Goal: Transaction & Acquisition: Book appointment/travel/reservation

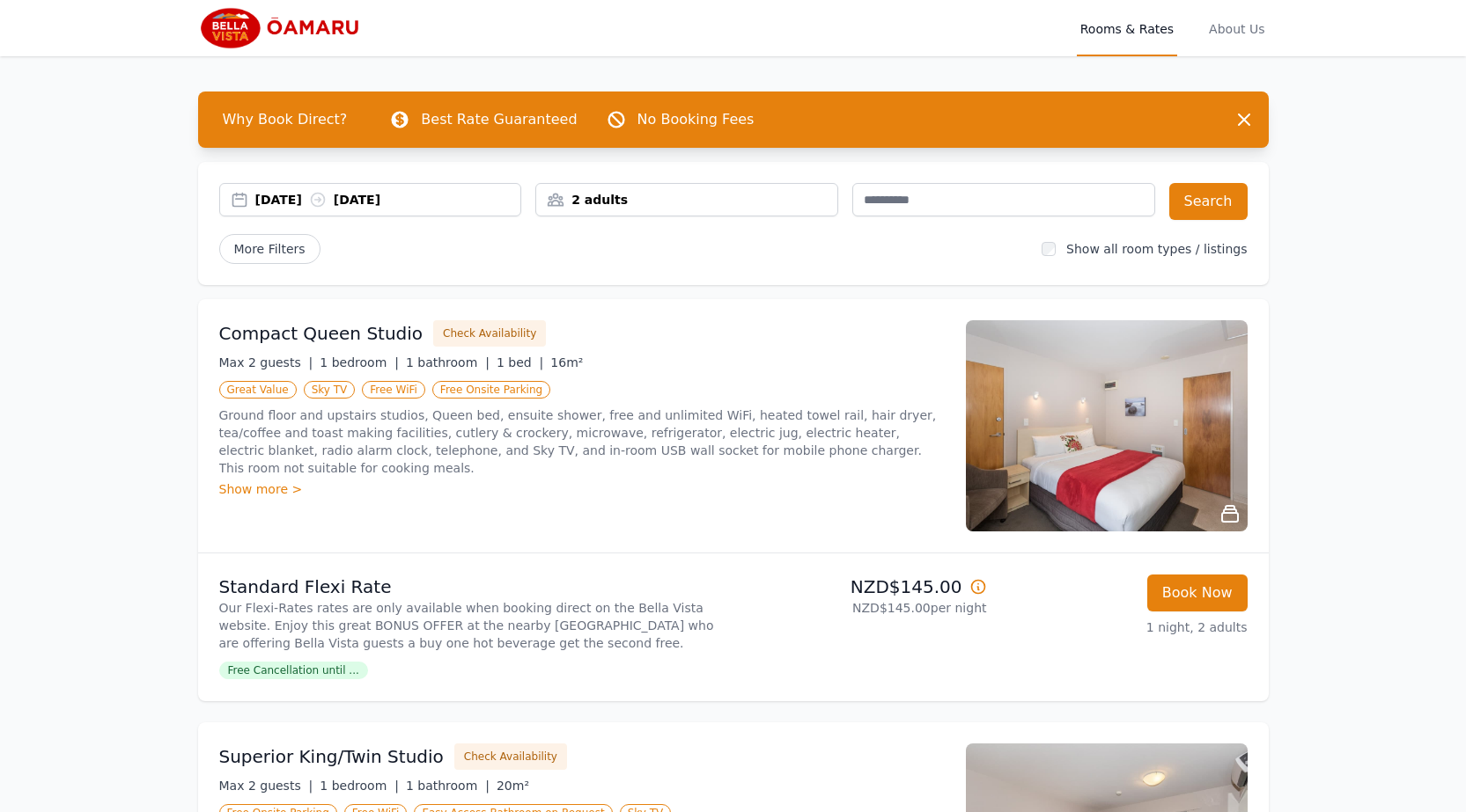
click at [304, 195] on div "[DATE] [DATE]" at bounding box center [388, 200] width 266 height 17
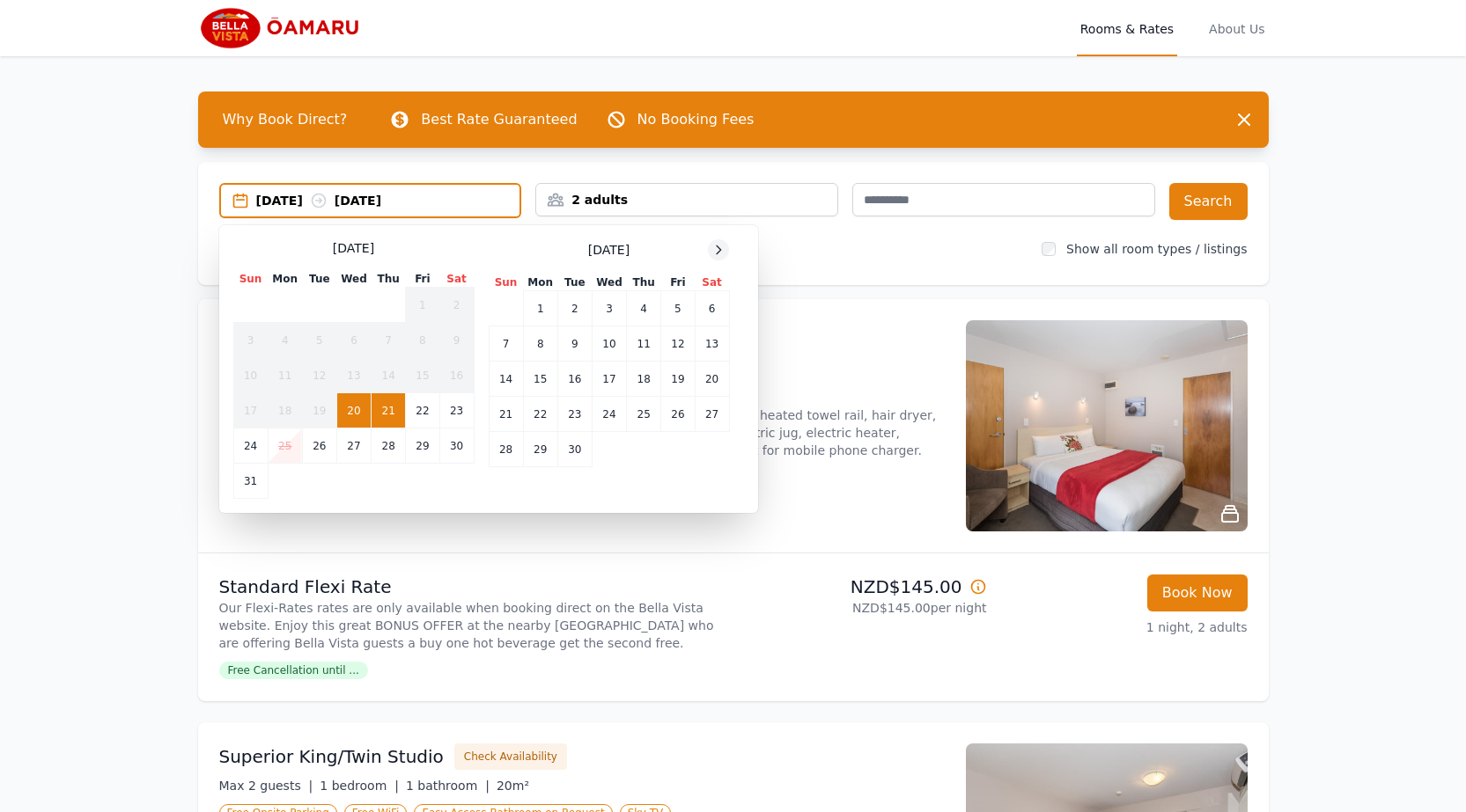
click at [727, 252] on div at bounding box center [718, 250] width 21 height 21
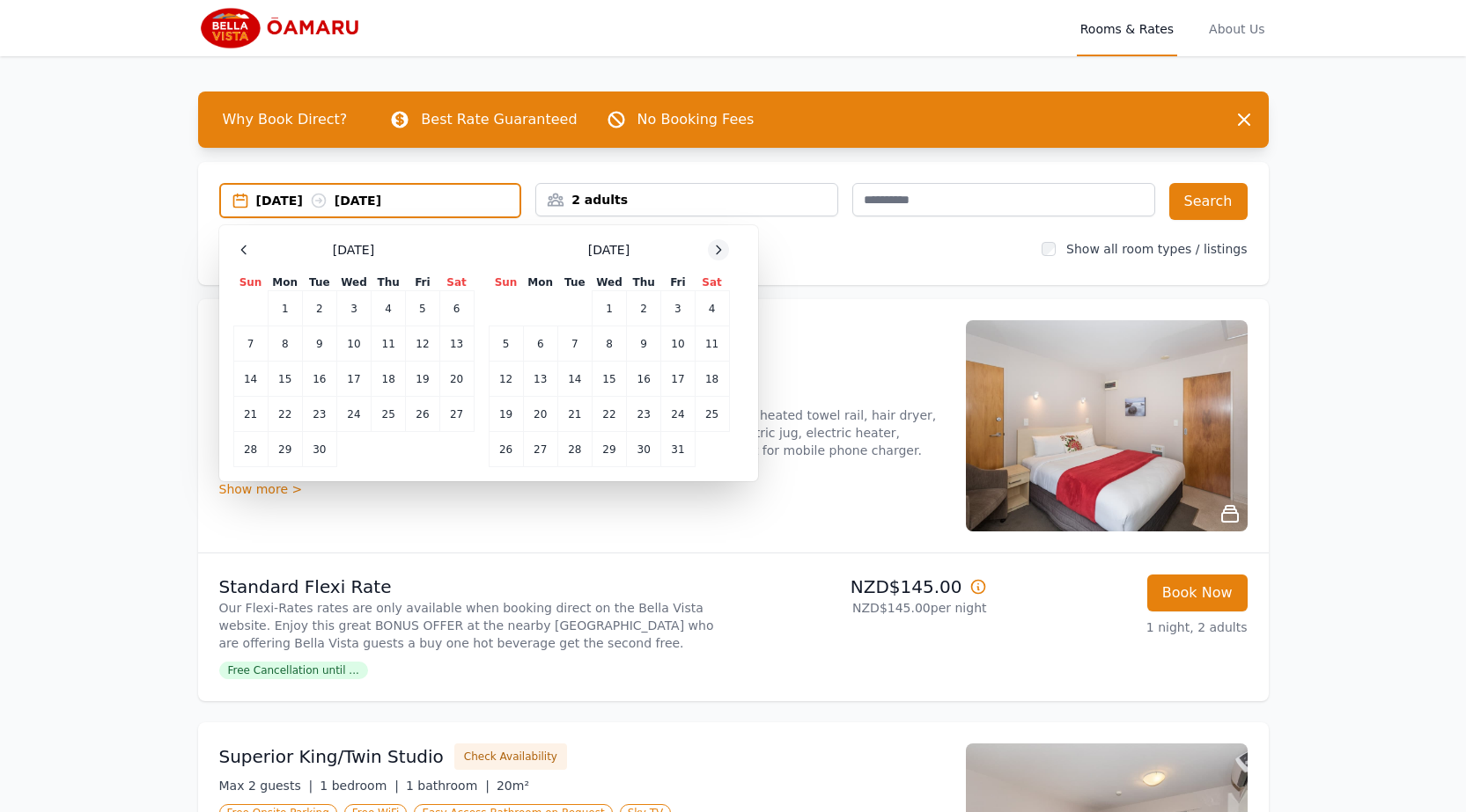
click at [726, 252] on icon at bounding box center [718, 250] width 14 height 14
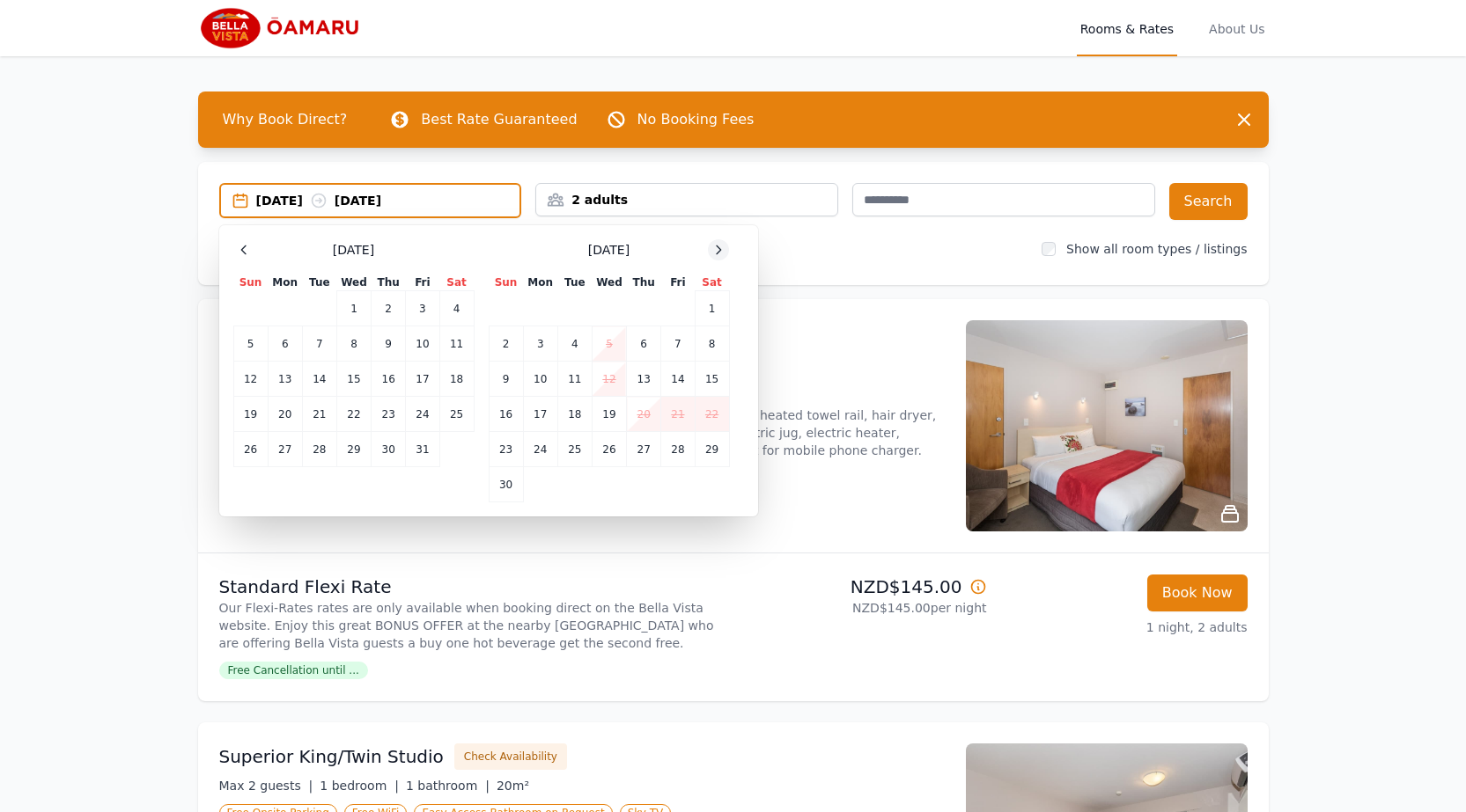
click at [726, 252] on icon at bounding box center [718, 250] width 14 height 14
click at [722, 249] on icon at bounding box center [718, 250] width 14 height 14
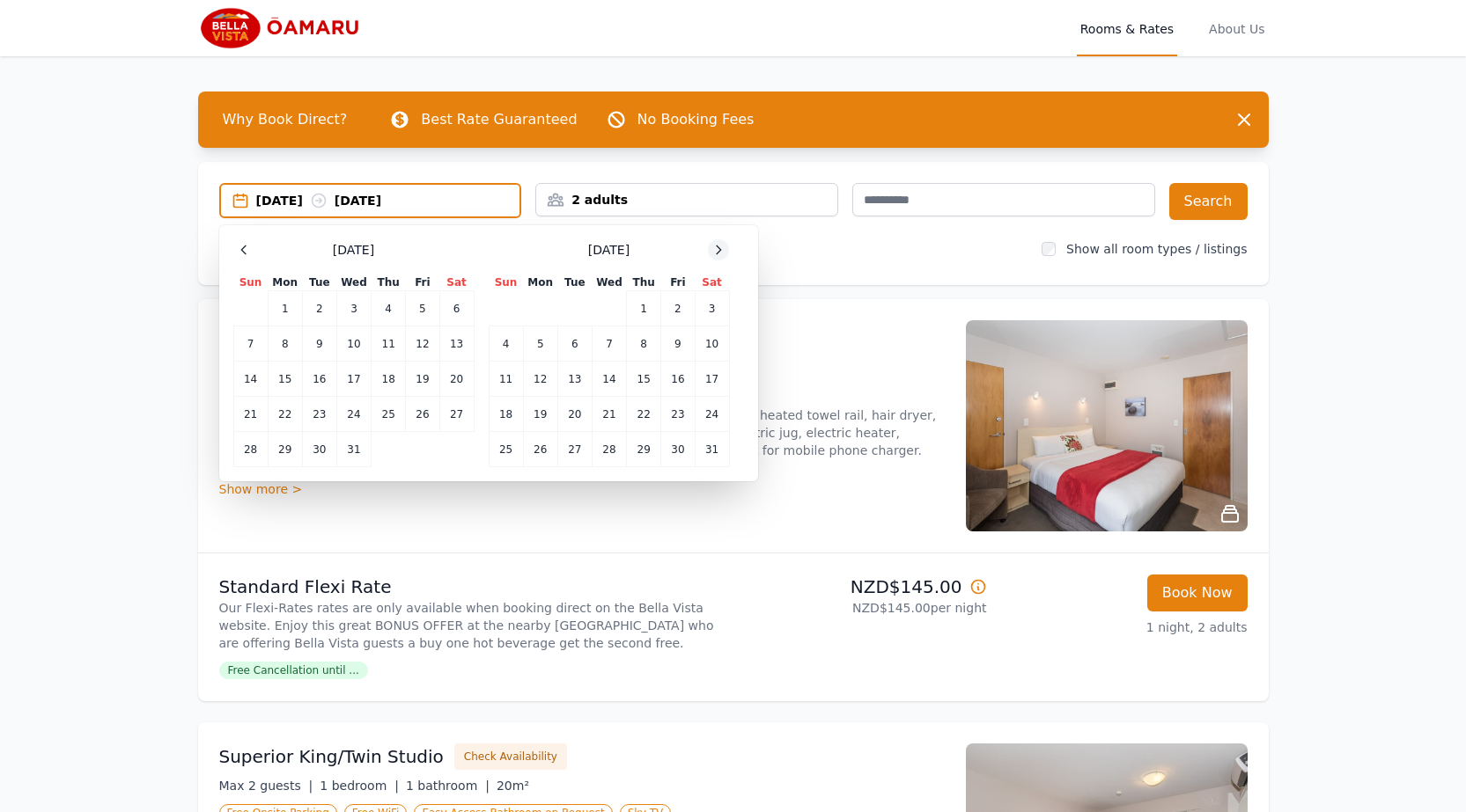
click at [722, 249] on icon at bounding box center [718, 250] width 14 height 14
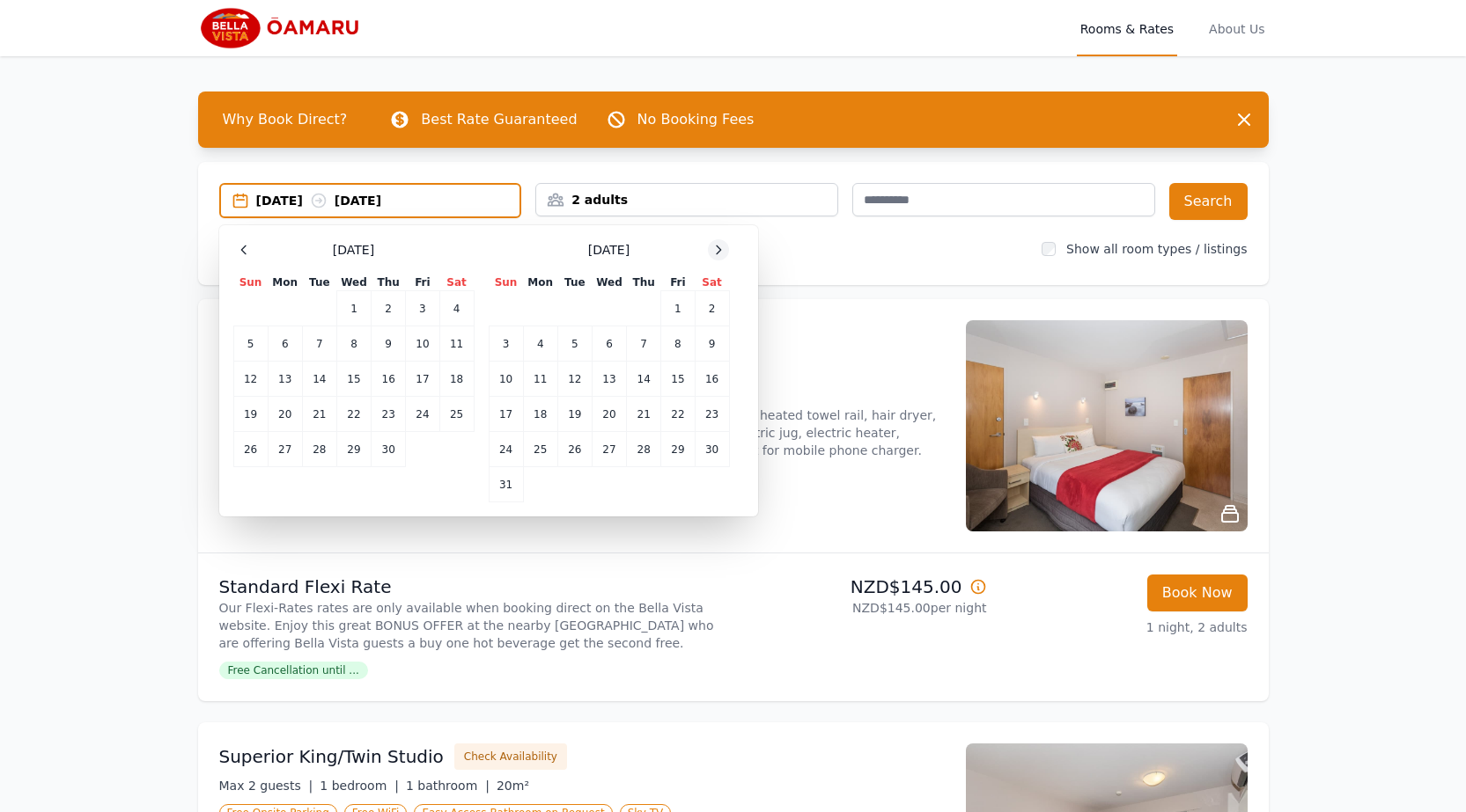
click at [722, 249] on icon at bounding box center [718, 250] width 14 height 14
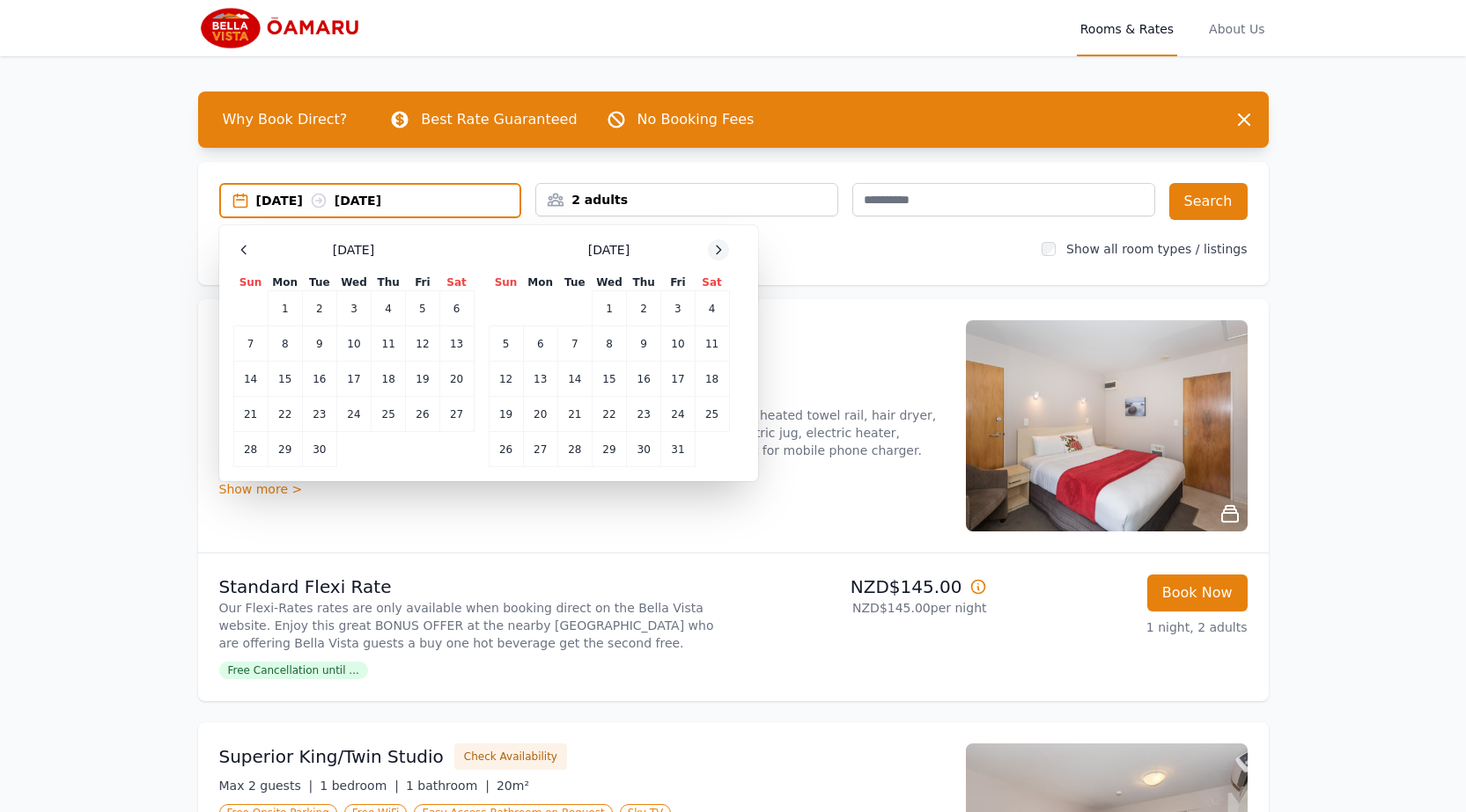
click at [722, 249] on icon at bounding box center [718, 250] width 14 height 14
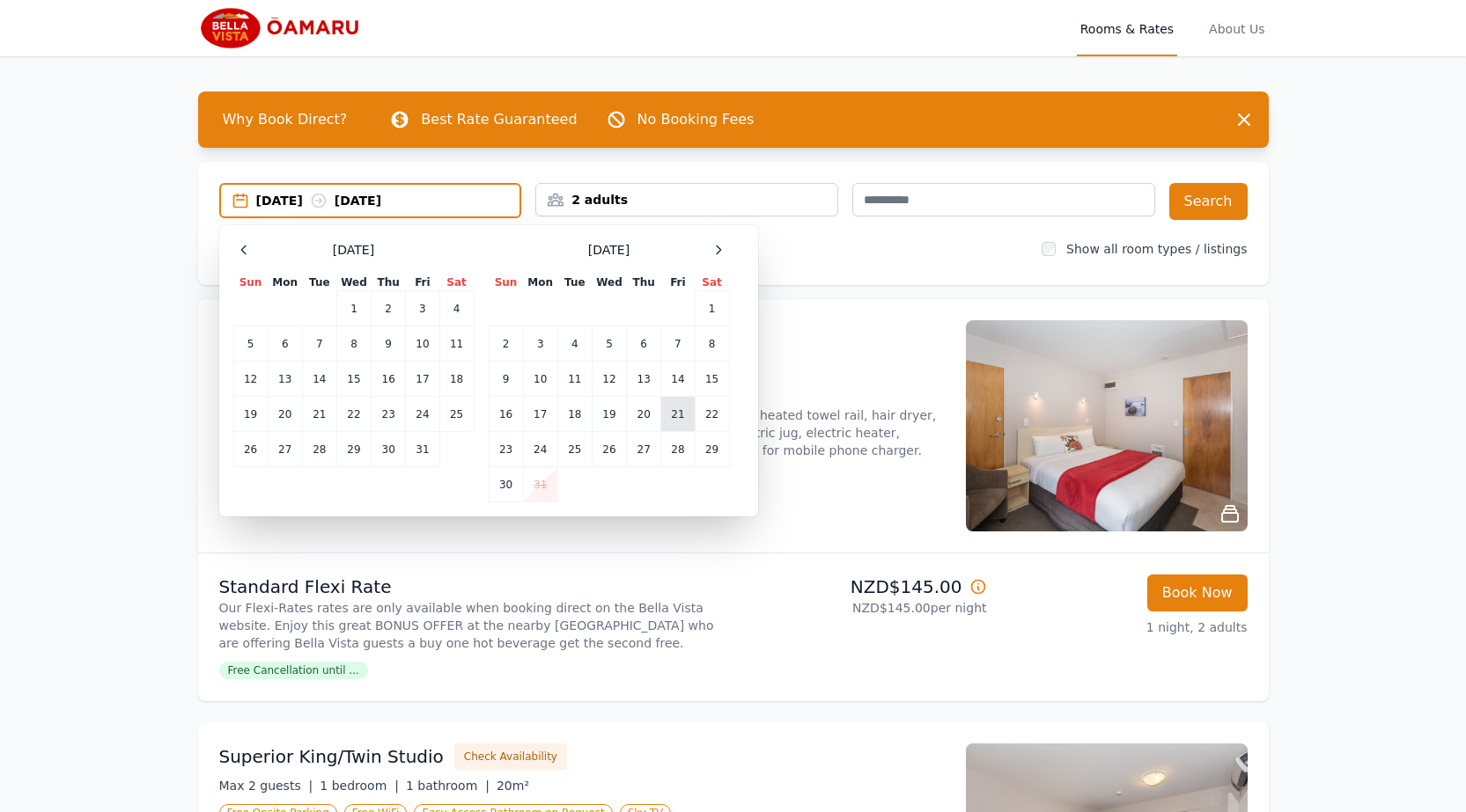
click at [664, 416] on td "21" at bounding box center [677, 415] width 34 height 36
click at [513, 447] on td "23" at bounding box center [506, 449] width 35 height 36
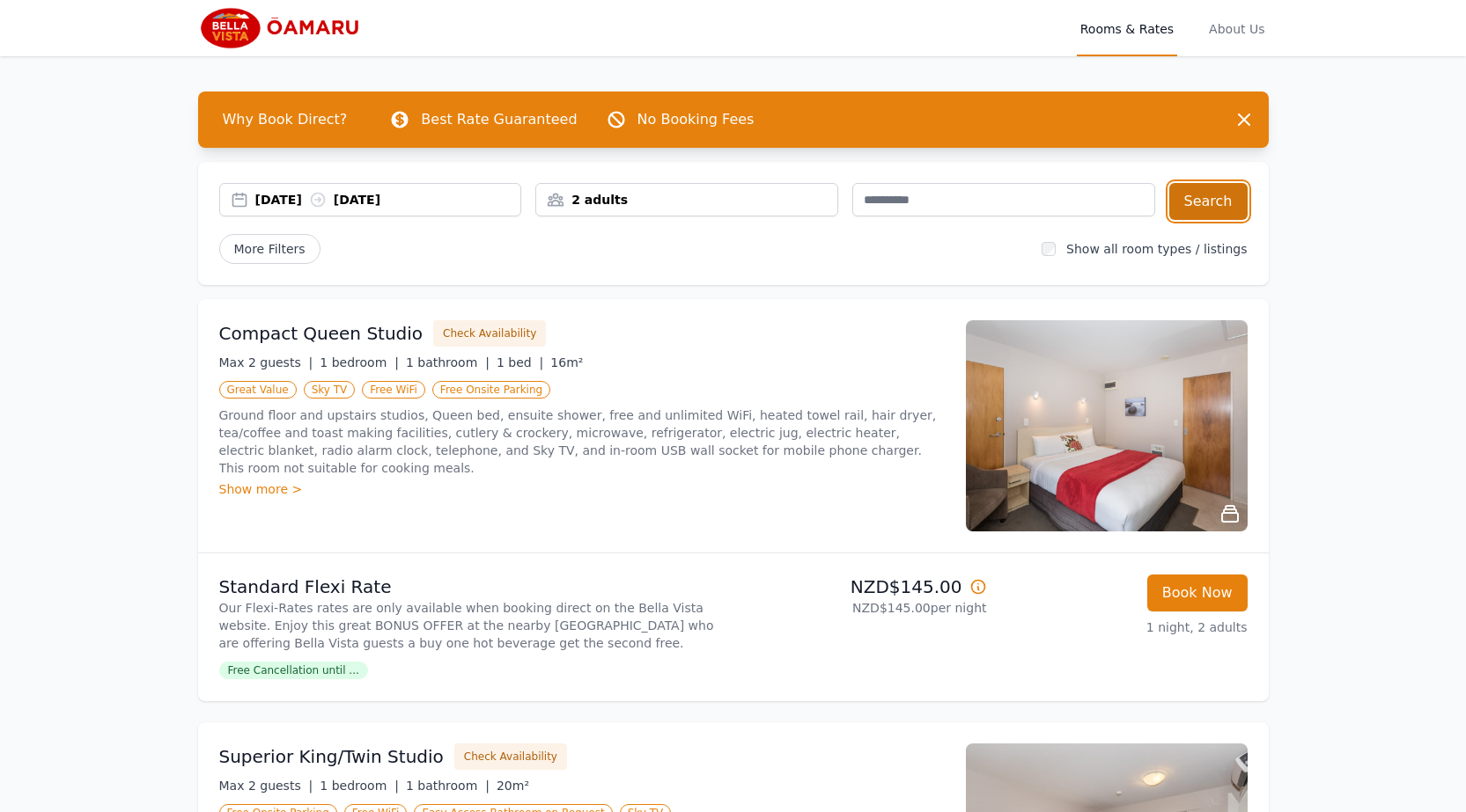
click at [1195, 204] on button "Search" at bounding box center [1208, 201] width 78 height 37
